Goal: Register for event/course

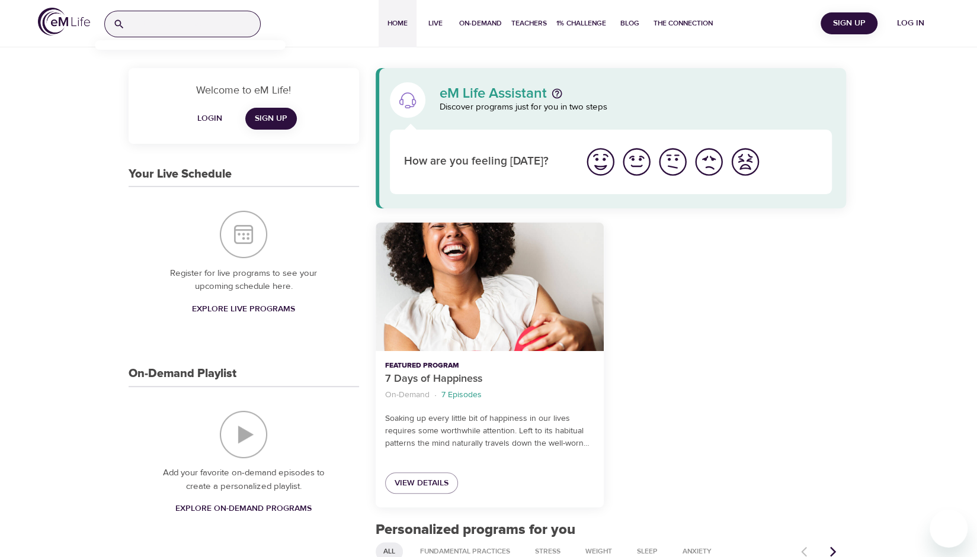
click at [200, 27] on input "search" at bounding box center [195, 23] width 130 height 25
type input "qsm"
click at [180, 70] on p "QuitSmart ™ Mindfully" at bounding box center [143, 76] width 79 height 17
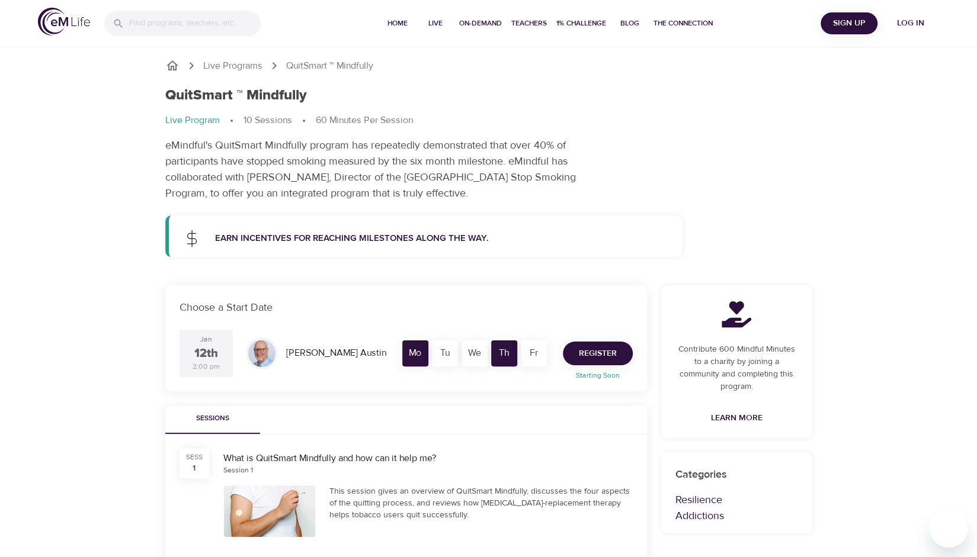
click at [595, 350] on span "Register" at bounding box center [598, 354] width 38 height 15
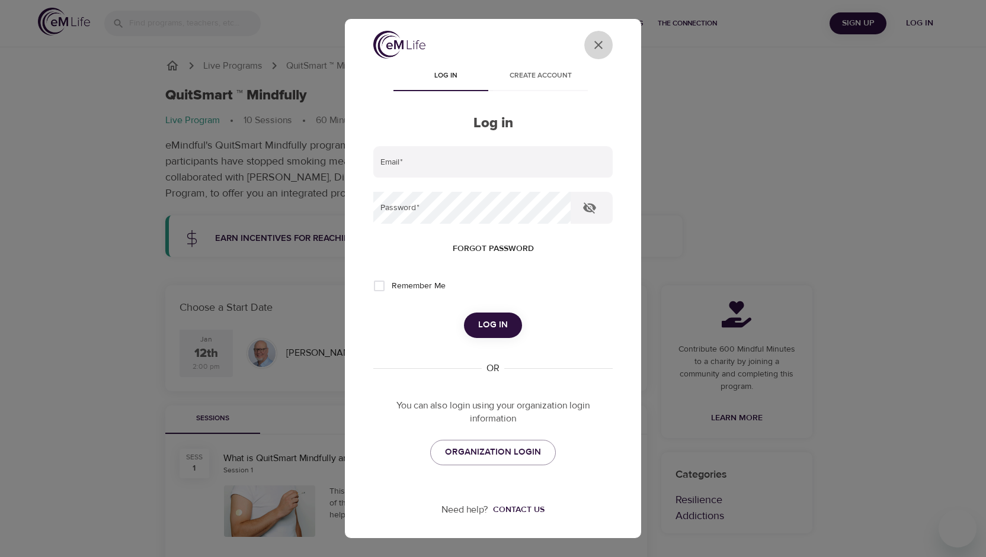
click at [592, 51] on icon "User Profile" at bounding box center [598, 45] width 14 height 14
